Goal: Task Accomplishment & Management: Manage account settings

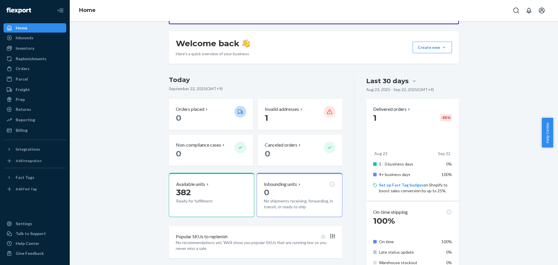
scroll to position [87, 0]
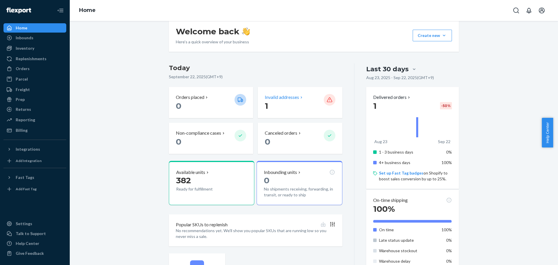
click at [284, 98] on p "Invalid addresses" at bounding box center [282, 97] width 34 height 7
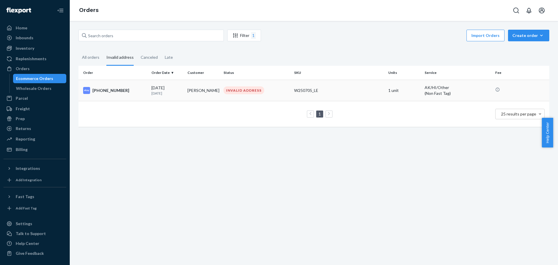
click at [239, 88] on div "INVALID ADDRESS" at bounding box center [243, 90] width 41 height 8
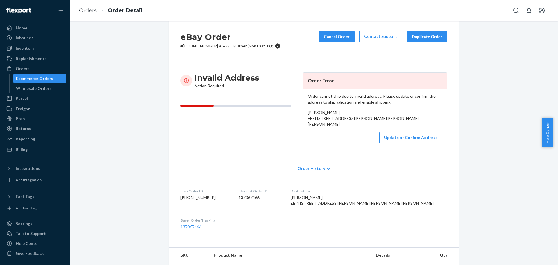
scroll to position [7, 0]
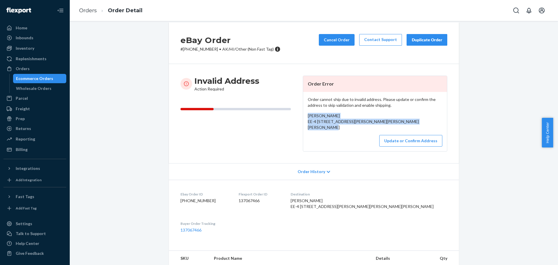
drag, startPoint x: 306, startPoint y: 117, endPoint x: 343, endPoint y: 132, distance: 39.3
click at [343, 130] on div "[PERSON_NAME] EE-4 [STREET_ADDRESS][PERSON_NAME][PERSON_NAME][PERSON_NAME]" at bounding box center [375, 121] width 135 height 17
click at [327, 126] on span "[PERSON_NAME] EE-4 [STREET_ADDRESS][PERSON_NAME][PERSON_NAME][PERSON_NAME]" at bounding box center [363, 121] width 111 height 17
drag, startPoint x: 314, startPoint y: 122, endPoint x: 336, endPoint y: 116, distance: 23.1
click at [336, 116] on div "[PERSON_NAME] EE-4 [STREET_ADDRESS][PERSON_NAME][PERSON_NAME][PERSON_NAME]" at bounding box center [375, 121] width 135 height 17
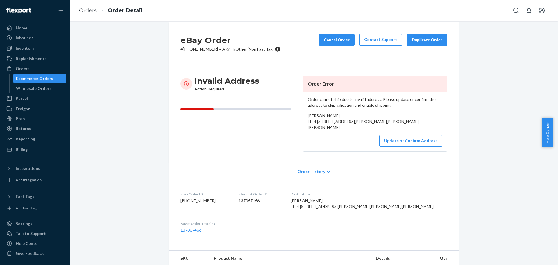
click at [336, 121] on span "[PERSON_NAME] EE-4 [STREET_ADDRESS][PERSON_NAME][PERSON_NAME][PERSON_NAME]" at bounding box center [363, 121] width 111 height 17
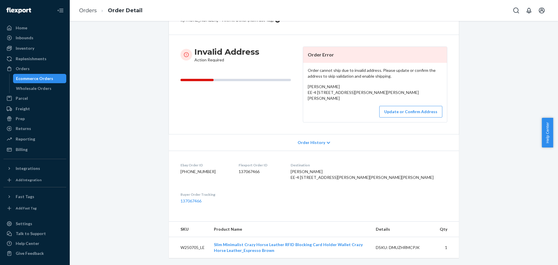
scroll to position [65, 0]
drag, startPoint x: 358, startPoint y: 160, endPoint x: 369, endPoint y: 160, distance: 11.3
click at [369, 169] on span "[PERSON_NAME] EE-4 [STREET_ADDRESS][PERSON_NAME][PERSON_NAME][PERSON_NAME]" at bounding box center [362, 174] width 143 height 11
click at [370, 169] on span "[PERSON_NAME] EE-4 [STREET_ADDRESS][PERSON_NAME][PERSON_NAME][PERSON_NAME]" at bounding box center [362, 174] width 143 height 11
drag, startPoint x: 356, startPoint y: 161, endPoint x: 365, endPoint y: 167, distance: 11.4
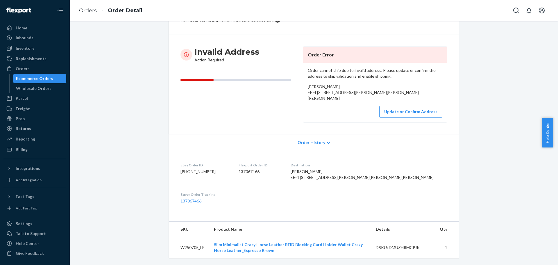
click at [366, 176] on dl "Ebay Order ID [PHONE_NUMBER] Flexport Order ID 137067466 Destination [PERSON_NA…" at bounding box center [314, 182] width 290 height 65
copy span "EE-4 [STREET_ADDRESS][PERSON_NAME][PERSON_NAME][PERSON_NAME]"
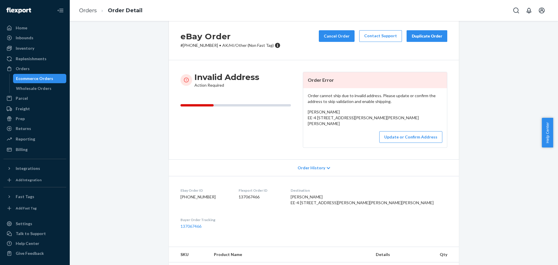
scroll to position [7, 0]
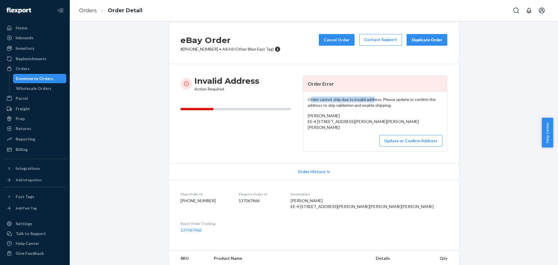
drag, startPoint x: 309, startPoint y: 100, endPoint x: 372, endPoint y: 100, distance: 62.5
click at [372, 100] on p "Order cannot ship due to invalid address. Please update or confirm the address …" at bounding box center [375, 102] width 135 height 12
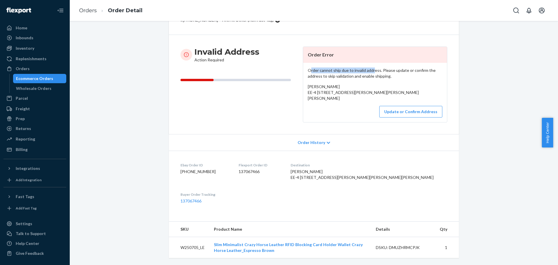
scroll to position [36, 0]
click at [390, 81] on div "Order cannot ship due to invalid address. Please update or confirm the address …" at bounding box center [375, 92] width 144 height 59
click at [317, 145] on span "Order History" at bounding box center [311, 142] width 28 height 6
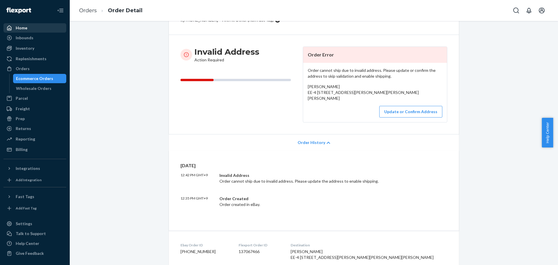
click at [30, 29] on div "Home" at bounding box center [35, 28] width 62 height 8
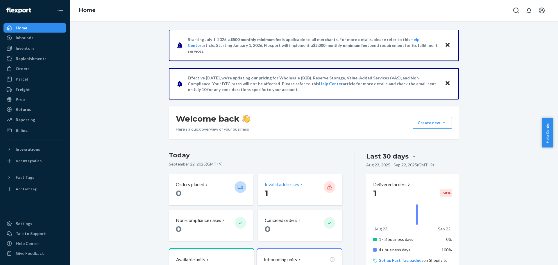
click at [275, 189] on p "1" at bounding box center [292, 193] width 54 height 10
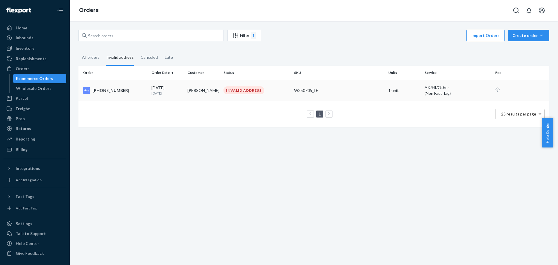
click at [239, 88] on div "INVALID ADDRESS" at bounding box center [243, 90] width 41 height 8
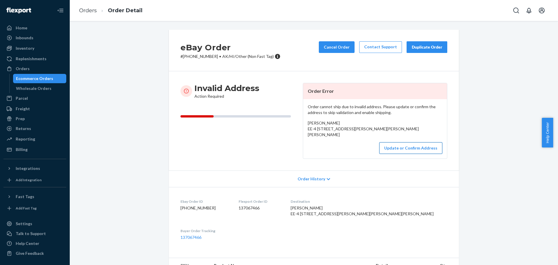
click at [404, 154] on button "Update or Confirm Address" at bounding box center [410, 148] width 63 height 12
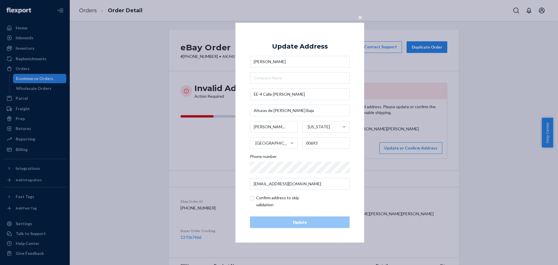
click at [361, 17] on span "×" at bounding box center [360, 17] width 5 height 10
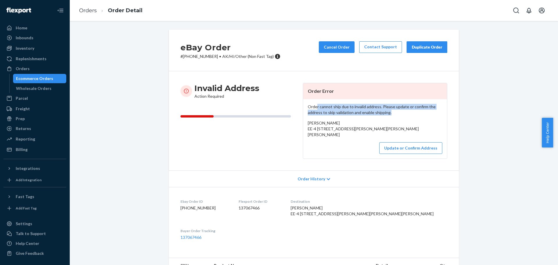
drag, startPoint x: 315, startPoint y: 105, endPoint x: 413, endPoint y: 112, distance: 98.4
click at [413, 112] on p "Order cannot ship due to invalid address. Please update or confirm the address …" at bounding box center [375, 110] width 135 height 12
click at [414, 122] on div "[PERSON_NAME] EE-4 [STREET_ADDRESS][PERSON_NAME][PERSON_NAME][PERSON_NAME]" at bounding box center [375, 128] width 135 height 17
drag, startPoint x: 306, startPoint y: 130, endPoint x: 349, endPoint y: 130, distance: 42.4
click at [349, 130] on div "[PERSON_NAME] EE-4 [STREET_ADDRESS][PERSON_NAME][PERSON_NAME][PERSON_NAME]" at bounding box center [375, 128] width 135 height 17
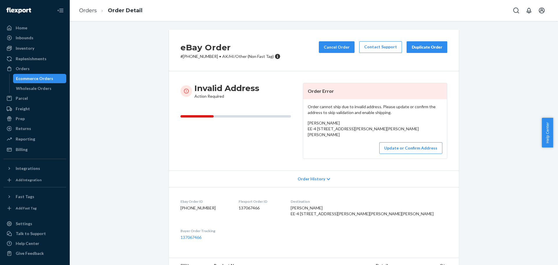
click at [351, 137] on div "[PERSON_NAME] EE-4 [STREET_ADDRESS][PERSON_NAME][PERSON_NAME][PERSON_NAME]" at bounding box center [375, 128] width 135 height 17
click at [483, 103] on div "eBay Order # [PHONE_NUMBER] • AK/HI/Other (Non Fast Tag) Cancel Order Contact S…" at bounding box center [313, 165] width 479 height 271
click at [325, 187] on div "Order History" at bounding box center [314, 178] width 290 height 17
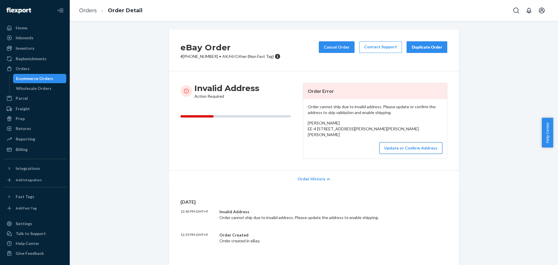
click at [408, 154] on button "Update or Confirm Address" at bounding box center [410, 148] width 63 height 12
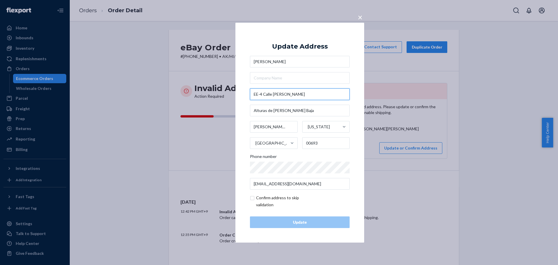
click at [260, 94] on input "EE-4 Calle [PERSON_NAME]" at bounding box center [300, 94] width 100 height 12
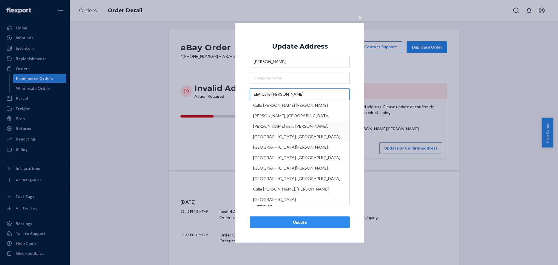
type input "EE4 Calle [PERSON_NAME]"
click at [359, 138] on div "× Update Address [PERSON_NAME] EE4 Calle [PERSON_NAME] Calle [PERSON_NAME] [PER…" at bounding box center [299, 132] width 129 height 220
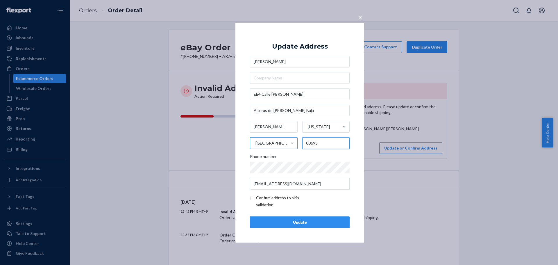
drag, startPoint x: 322, startPoint y: 145, endPoint x: 293, endPoint y: 144, distance: 28.8
click at [294, 144] on div "[PERSON_NAME] [GEOGRAPHIC_DATA][US_STATE] [GEOGRAPHIC_DATA] 00693" at bounding box center [300, 135] width 100 height 28
paste input "-5600"
type input "00693-5600"
drag, startPoint x: 308, startPoint y: 98, endPoint x: 210, endPoint y: 91, distance: 97.6
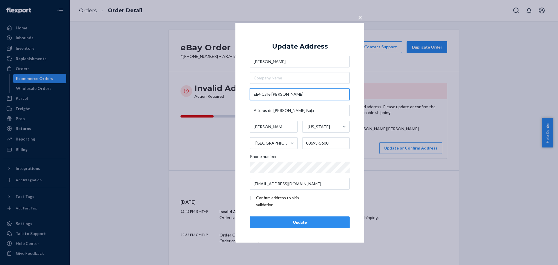
click at [210, 91] on div "× Update Address [PERSON_NAME] EE4 [STREET_ADDRESS][PERSON_NAME][PERSON_NAME][P…" at bounding box center [279, 132] width 558 height 265
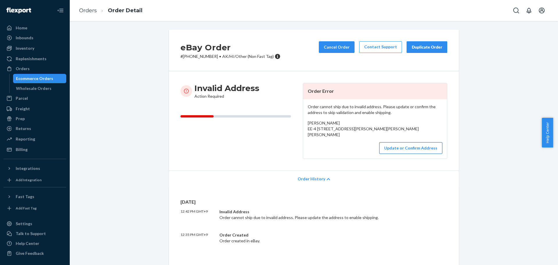
click at [400, 154] on button "Update or Confirm Address" at bounding box center [410, 148] width 63 height 12
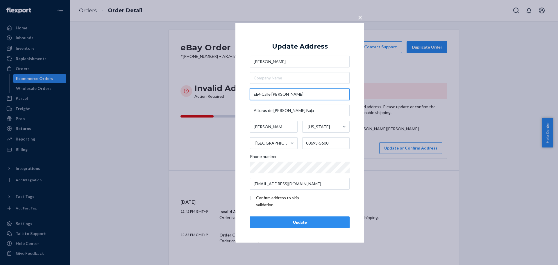
drag, startPoint x: 295, startPoint y: 96, endPoint x: 236, endPoint y: 92, distance: 59.1
click at [236, 92] on div "× Update Address [PERSON_NAME] EE4 [STREET_ADDRESS][PERSON_NAME][PERSON_NAME][P…" at bounding box center [299, 132] width 129 height 220
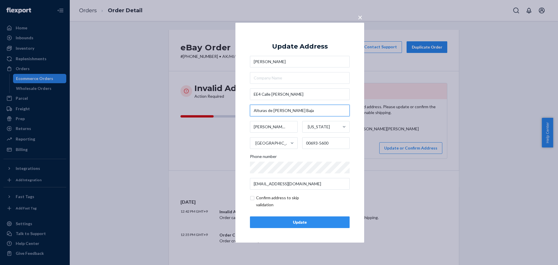
click at [308, 110] on input "Alturas de [PERSON_NAME] Baja" at bounding box center [300, 111] width 100 height 12
click at [307, 110] on input "Alturas de [PERSON_NAME] Baja" at bounding box center [300, 111] width 100 height 12
paste input "Sierra"
type input "Sierra Alturas de [PERSON_NAME] Baja"
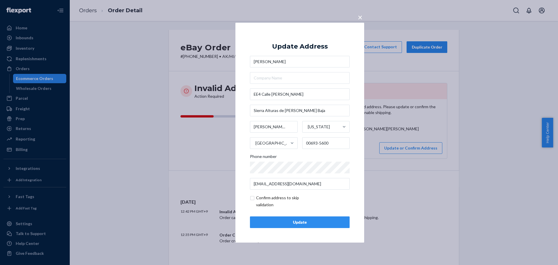
click at [253, 198] on input "checkbox" at bounding box center [283, 201] width 67 height 14
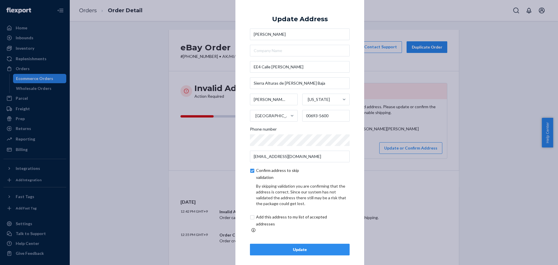
click at [307, 186] on div "By skipping validation you are confirming that the address is correct. Since ou…" at bounding box center [303, 194] width 94 height 23
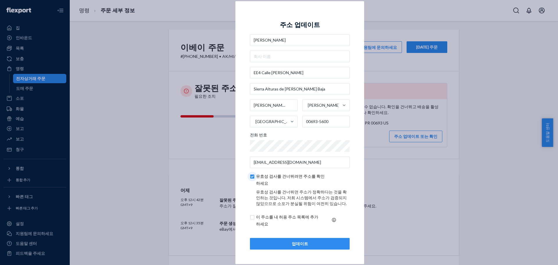
click at [253, 177] on input "checkbox" at bounding box center [293, 180] width 87 height 14
checkbox input "false"
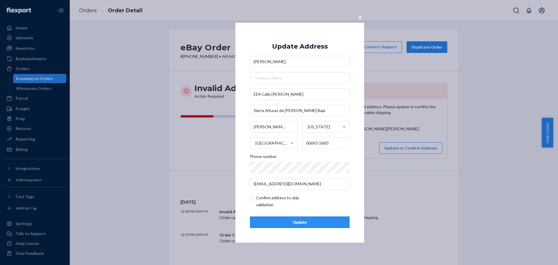
click at [300, 223] on div "Update" at bounding box center [300, 222] width 90 height 6
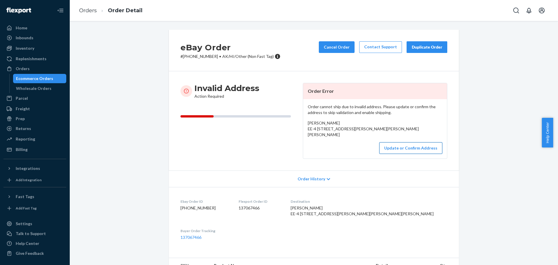
click at [400, 154] on button "Update or Confirm Address" at bounding box center [410, 148] width 63 height 12
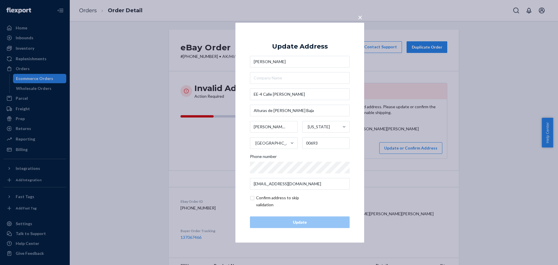
click at [361, 17] on span "×" at bounding box center [360, 17] width 5 height 10
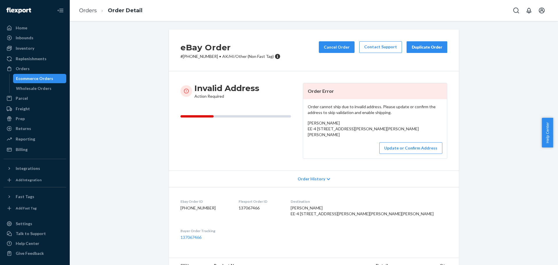
click at [497, 122] on div "eBay Order # [PHONE_NUMBER] • AK/HI/Other (Non Fast Tag) Cancel Order Contact S…" at bounding box center [313, 165] width 479 height 271
